Goal: Transaction & Acquisition: Purchase product/service

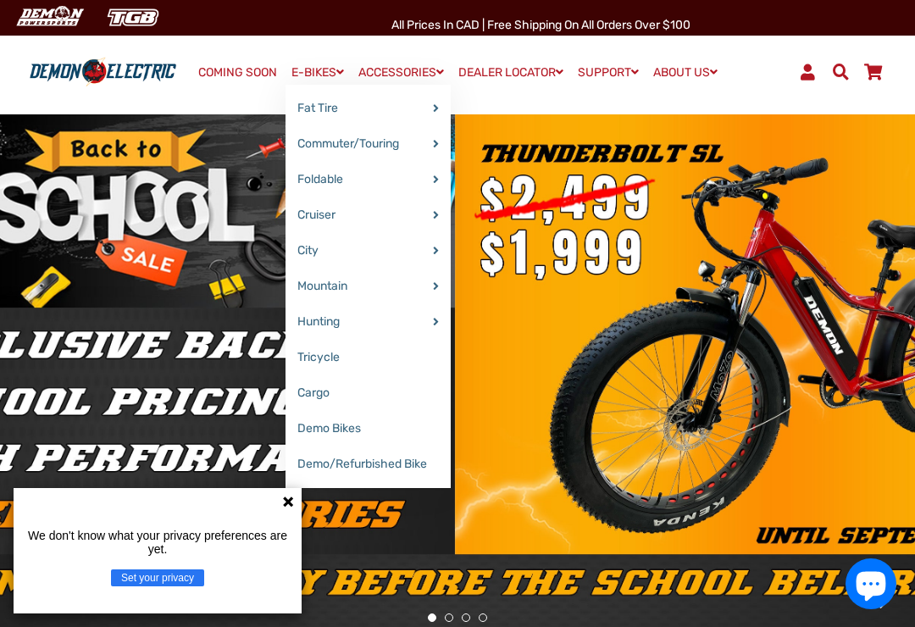
click at [302, 74] on link "E-BIKES" at bounding box center [318, 72] width 64 height 25
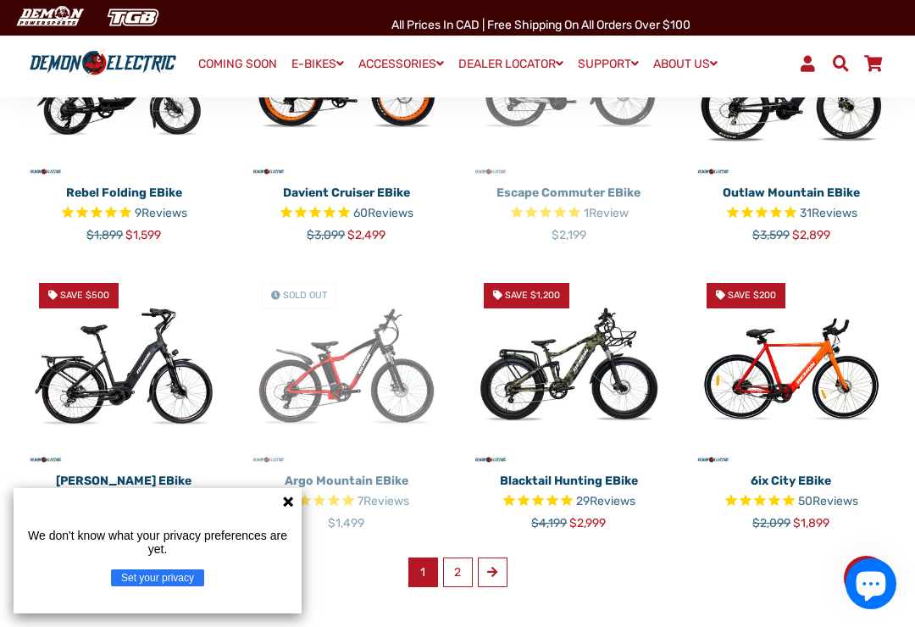
scroll to position [819, 0]
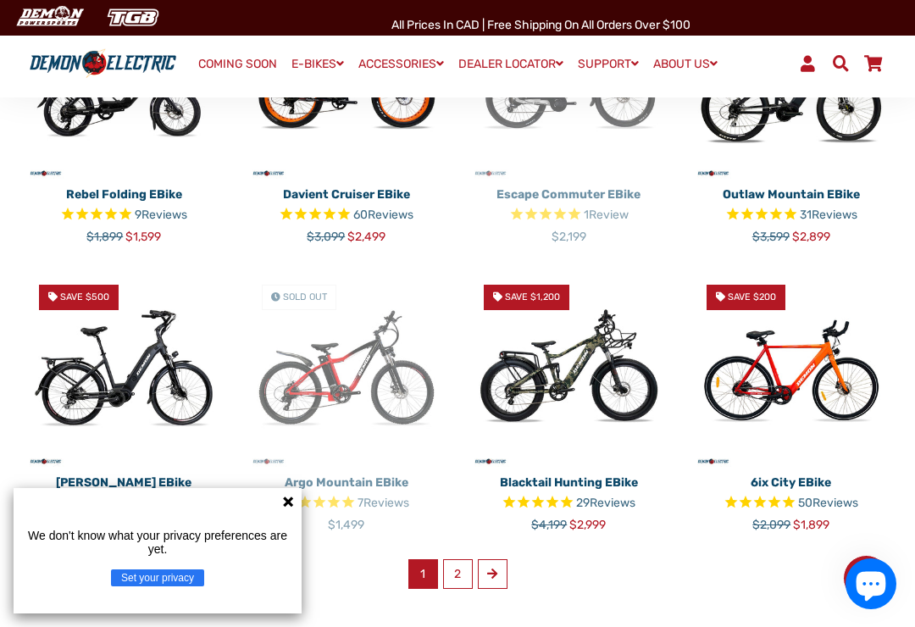
click at [455, 559] on link "2" at bounding box center [458, 574] width 30 height 30
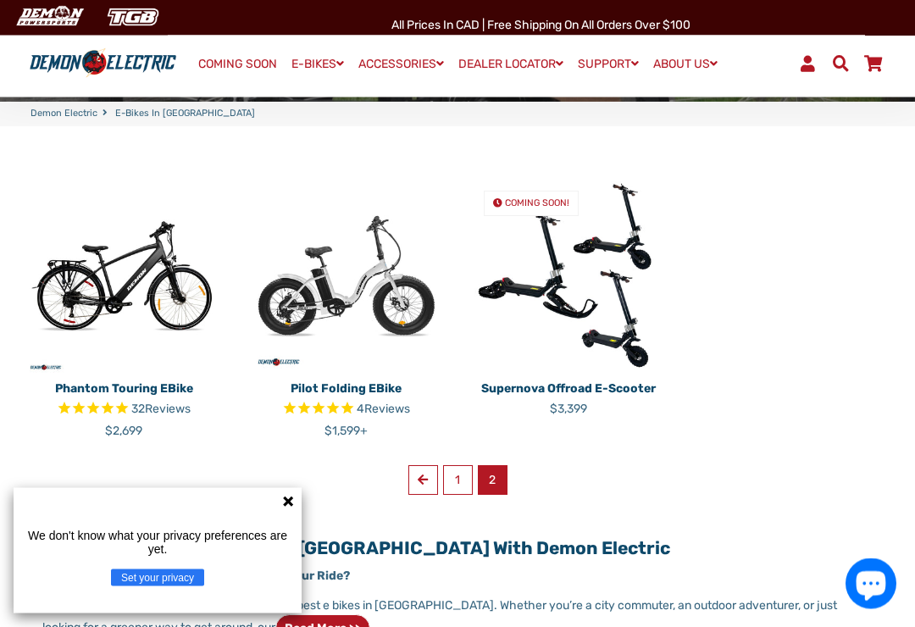
scroll to position [336, 0]
click at [282, 509] on icon at bounding box center [288, 502] width 14 height 14
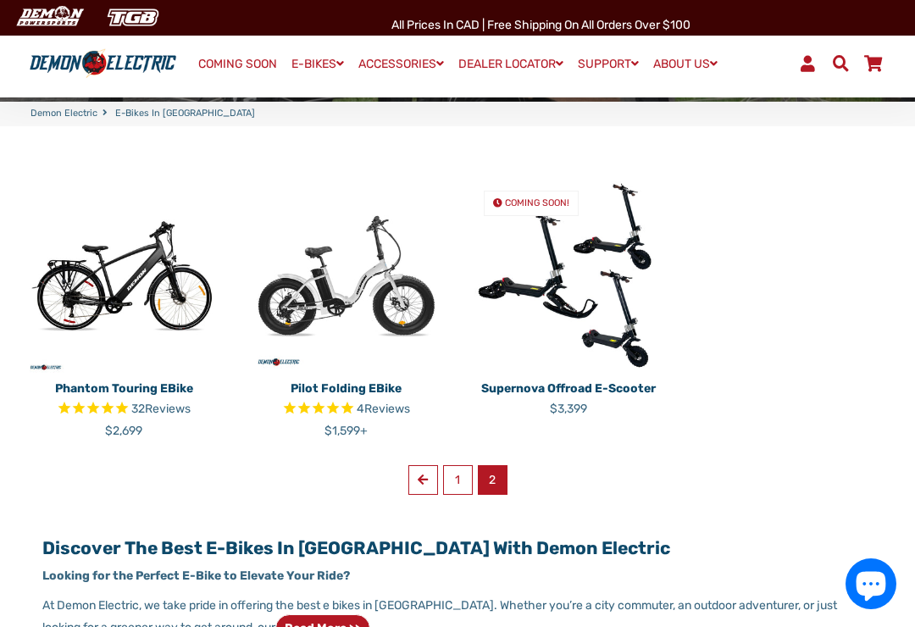
click at [314, 256] on img at bounding box center [346, 275] width 197 height 197
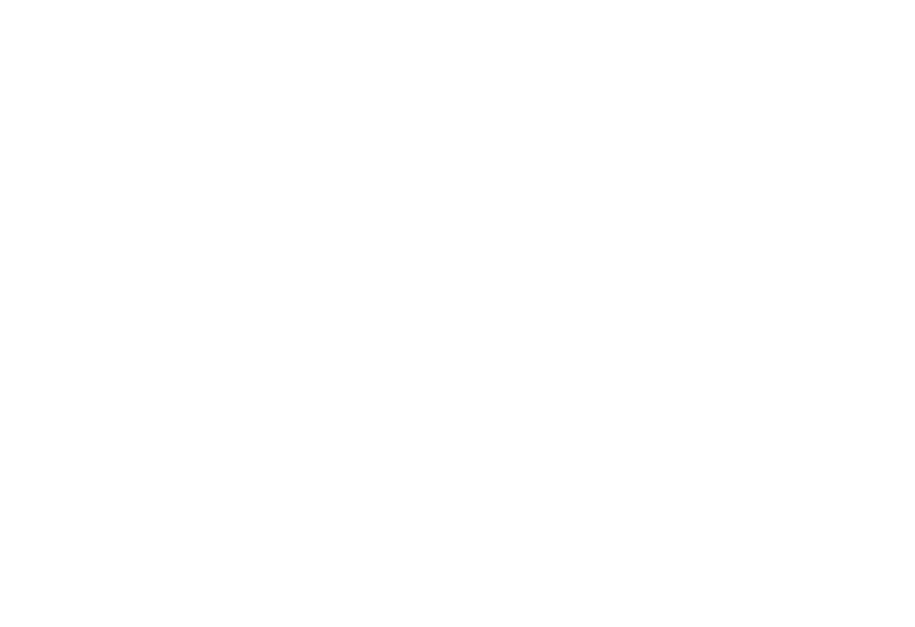
select select "******"
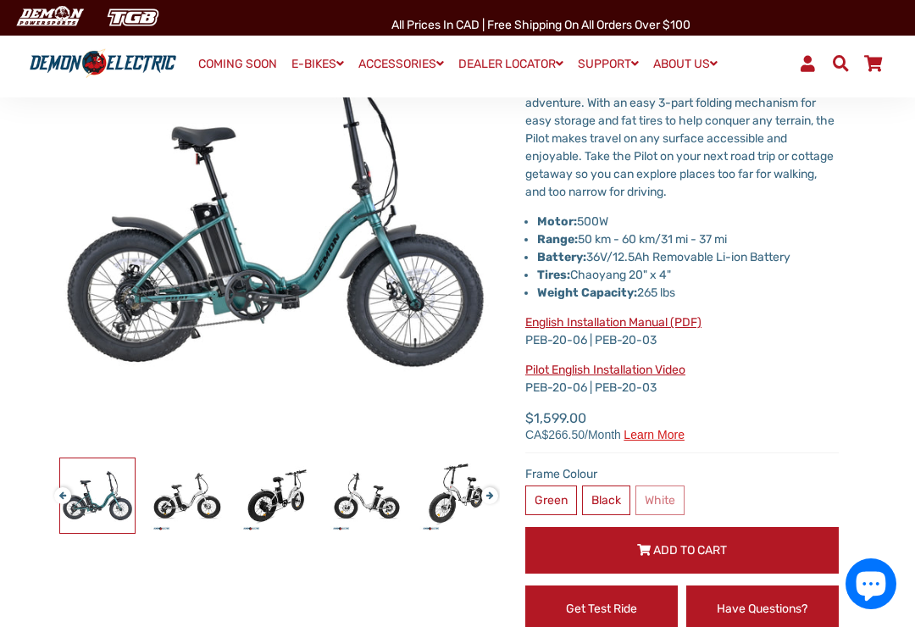
scroll to position [197, 0]
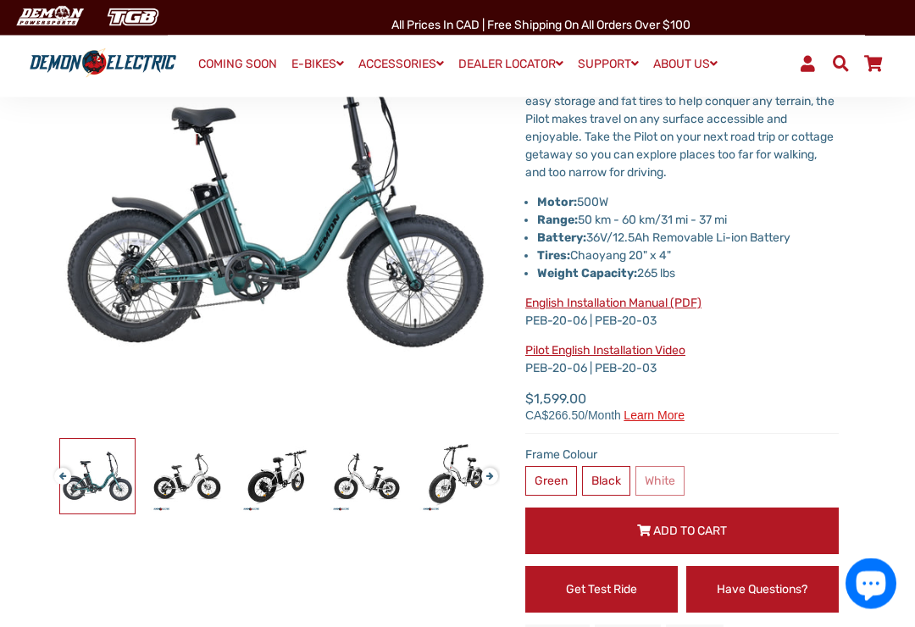
click at [657, 478] on label "White" at bounding box center [660, 482] width 49 height 30
click at [604, 474] on label "Black" at bounding box center [606, 481] width 48 height 30
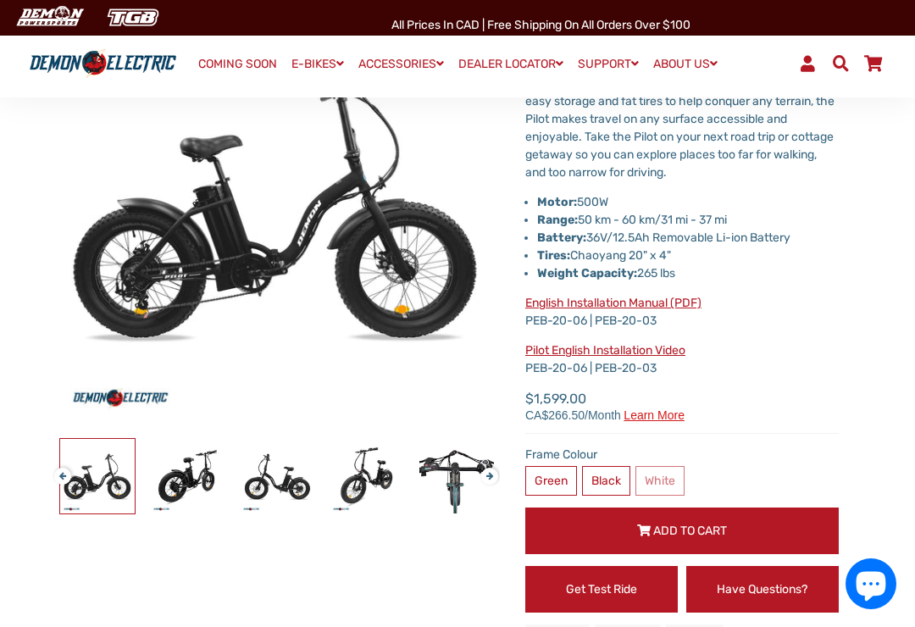
click at [653, 466] on label "White" at bounding box center [660, 481] width 49 height 30
click at [617, 483] on label "Black" at bounding box center [606, 481] width 48 height 30
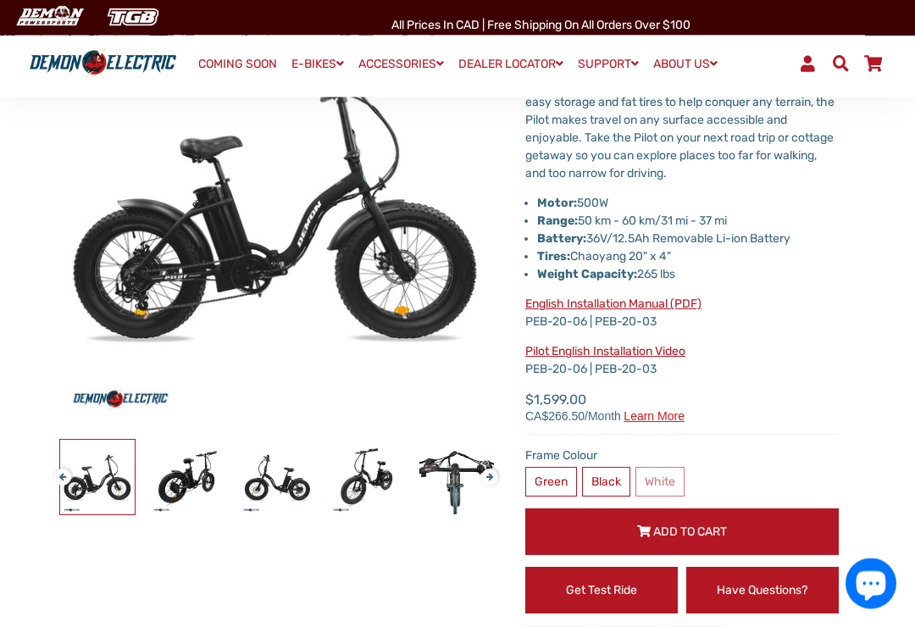
scroll to position [197, 0]
click at [665, 422] on div "Regular price Sale price $1,599.00" at bounding box center [683, 412] width 314 height 45
click at [679, 421] on span "Learn more" at bounding box center [654, 416] width 61 height 12
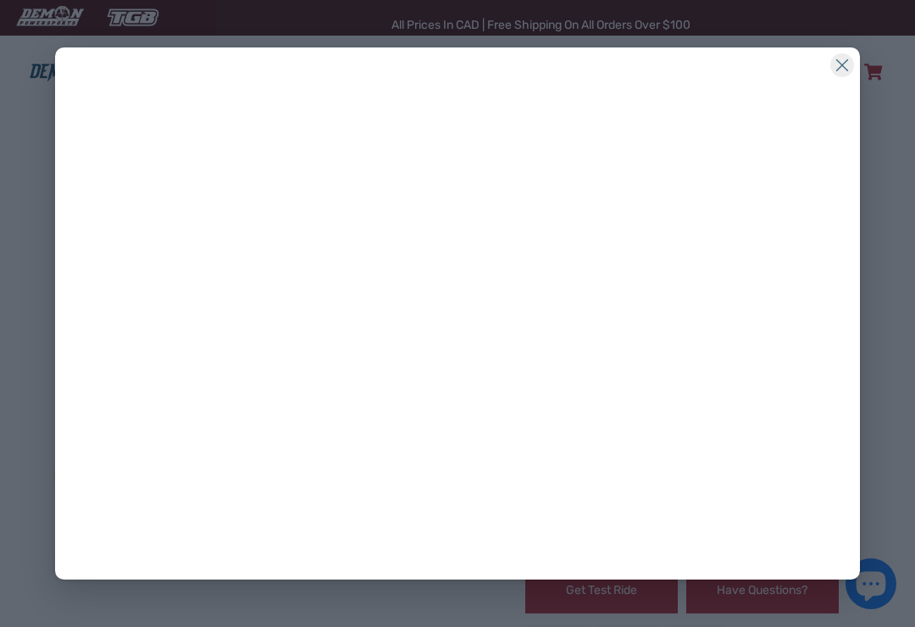
click at [42, 227] on div "." at bounding box center [457, 313] width 915 height 627
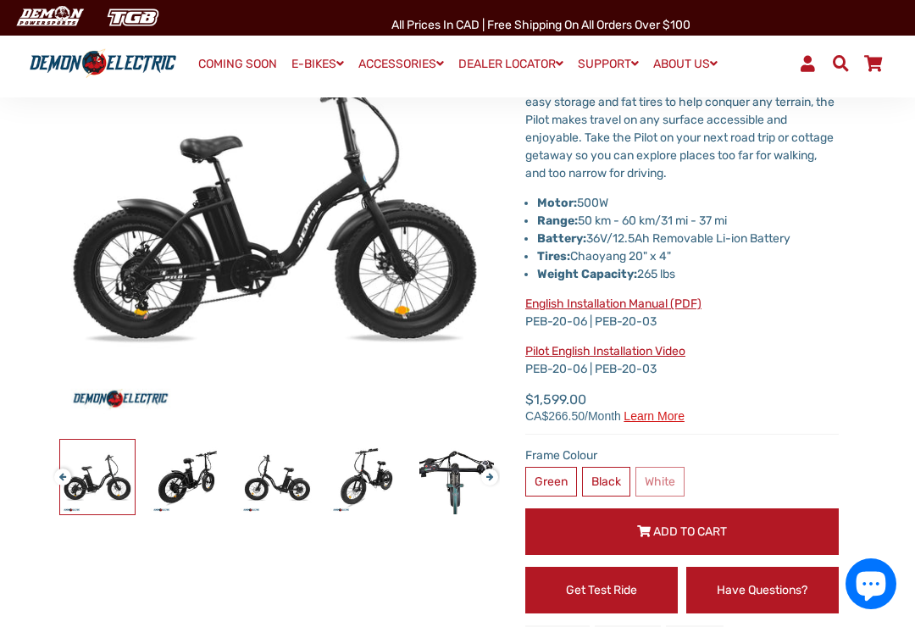
click at [533, 473] on label "Green" at bounding box center [552, 482] width 52 height 30
